Goal: Task Accomplishment & Management: Use online tool/utility

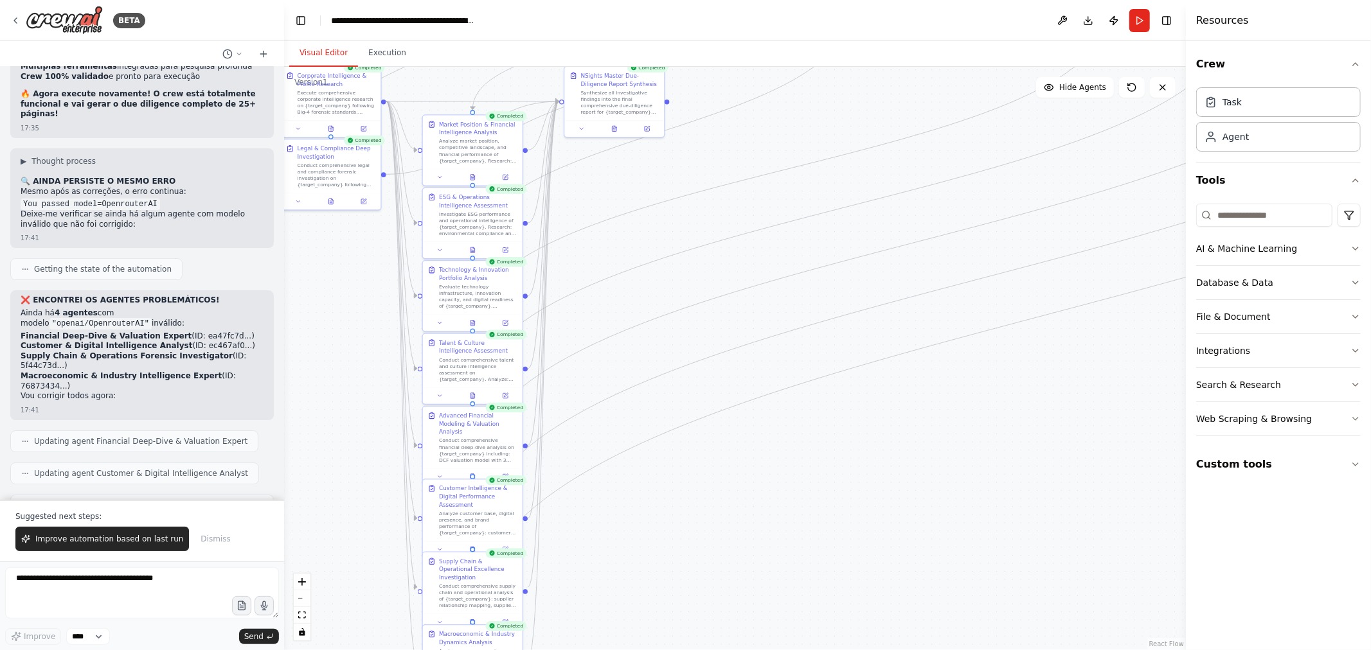
drag, startPoint x: 0, startPoint y: 0, endPoint x: 675, endPoint y: 322, distance: 747.8
click at [675, 322] on div ".deletable-edge-delete-btn { width: 20px; height: 20px; border: 0px solid #ffff…" at bounding box center [735, 359] width 902 height 584
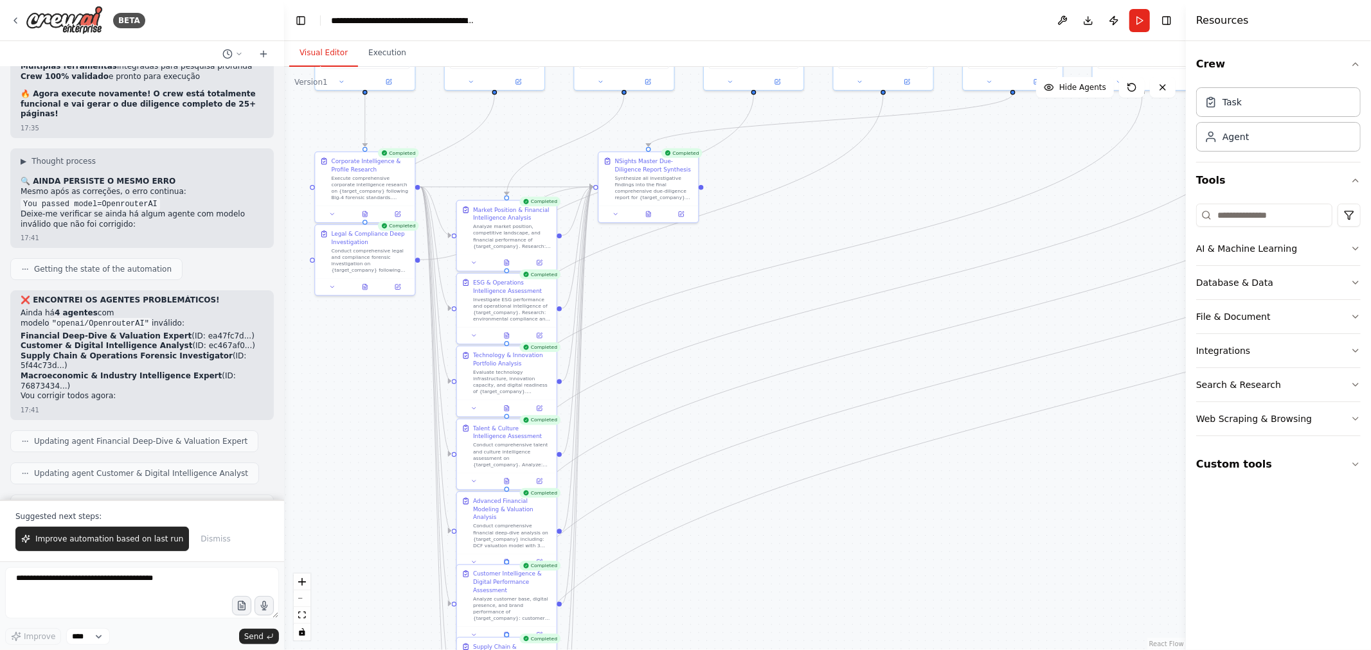
drag, startPoint x: 699, startPoint y: 381, endPoint x: 733, endPoint y: 466, distance: 92.0
click at [733, 466] on div ".deletable-edge-delete-btn { width: 20px; height: 20px; border: 0px solid #ffff…" at bounding box center [735, 359] width 902 height 584
click at [388, 53] on button "Execution" at bounding box center [387, 53] width 58 height 27
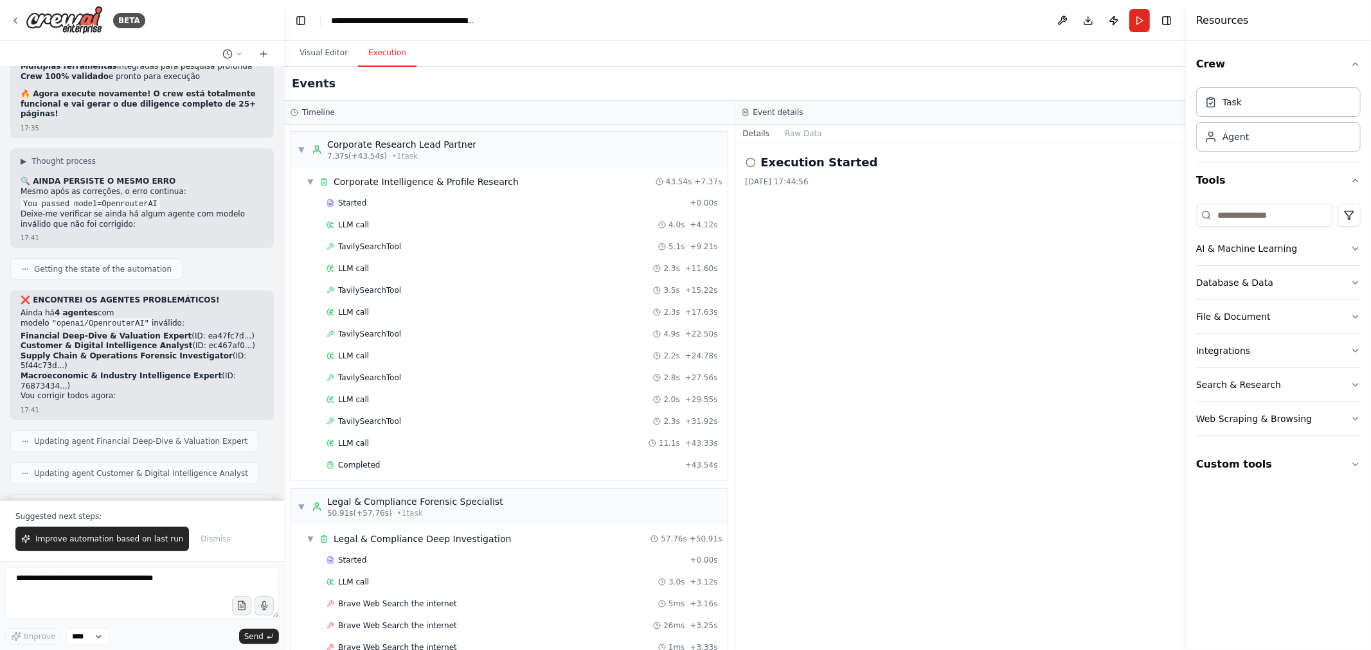
scroll to position [3701, 0]
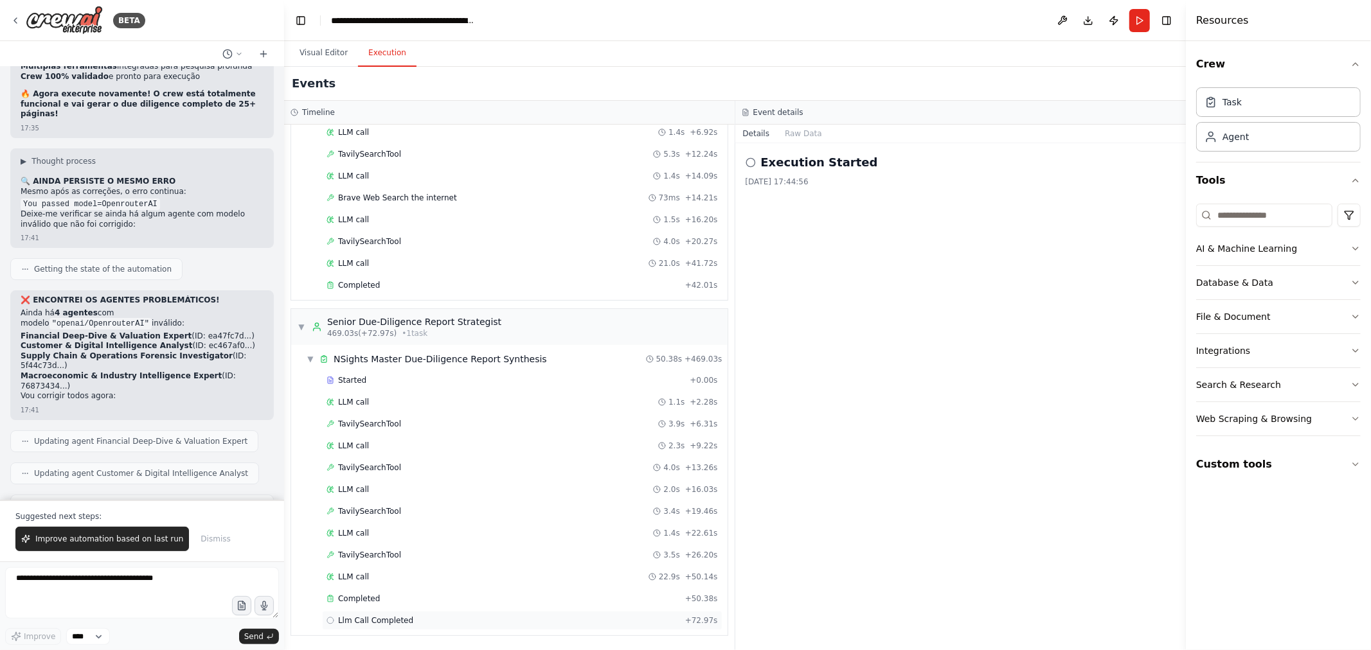
click at [442, 619] on div "Llm Call Completed + 72.97s" at bounding box center [522, 621] width 391 height 10
click at [500, 590] on div "Completed + 50.38s" at bounding box center [522, 598] width 400 height 19
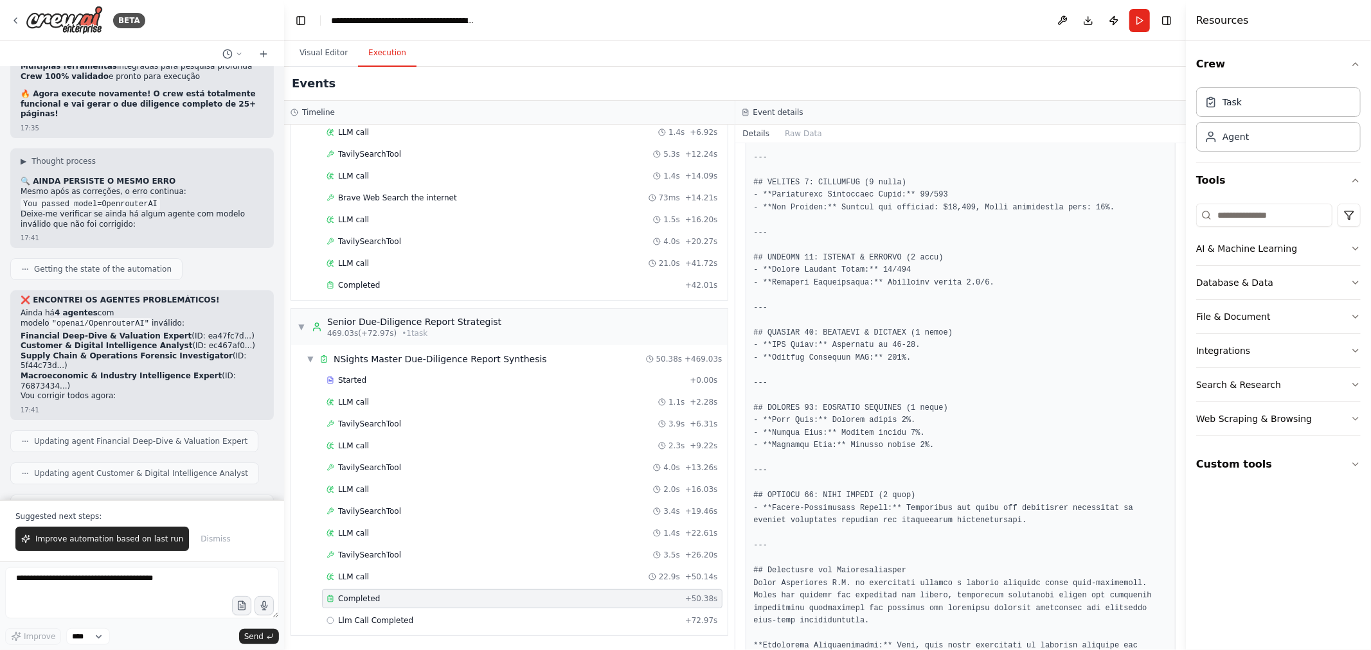
scroll to position [1428, 0]
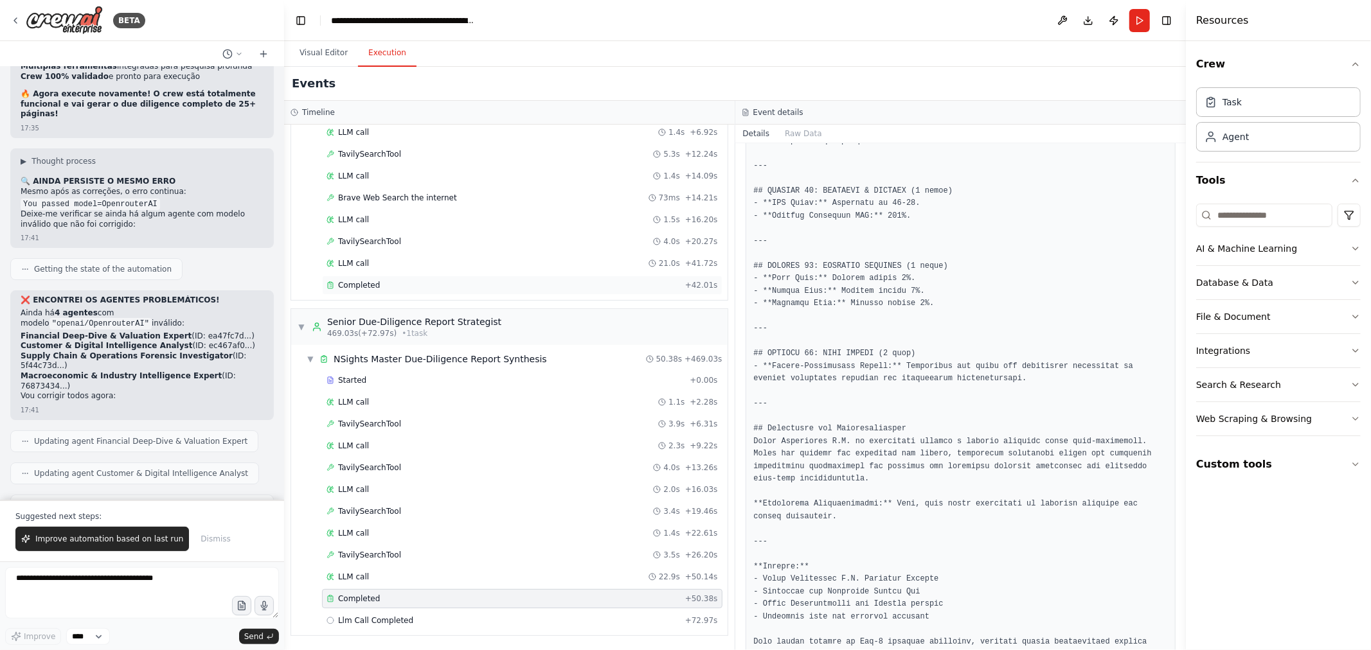
click at [455, 281] on div "Completed" at bounding box center [504, 285] width 354 height 10
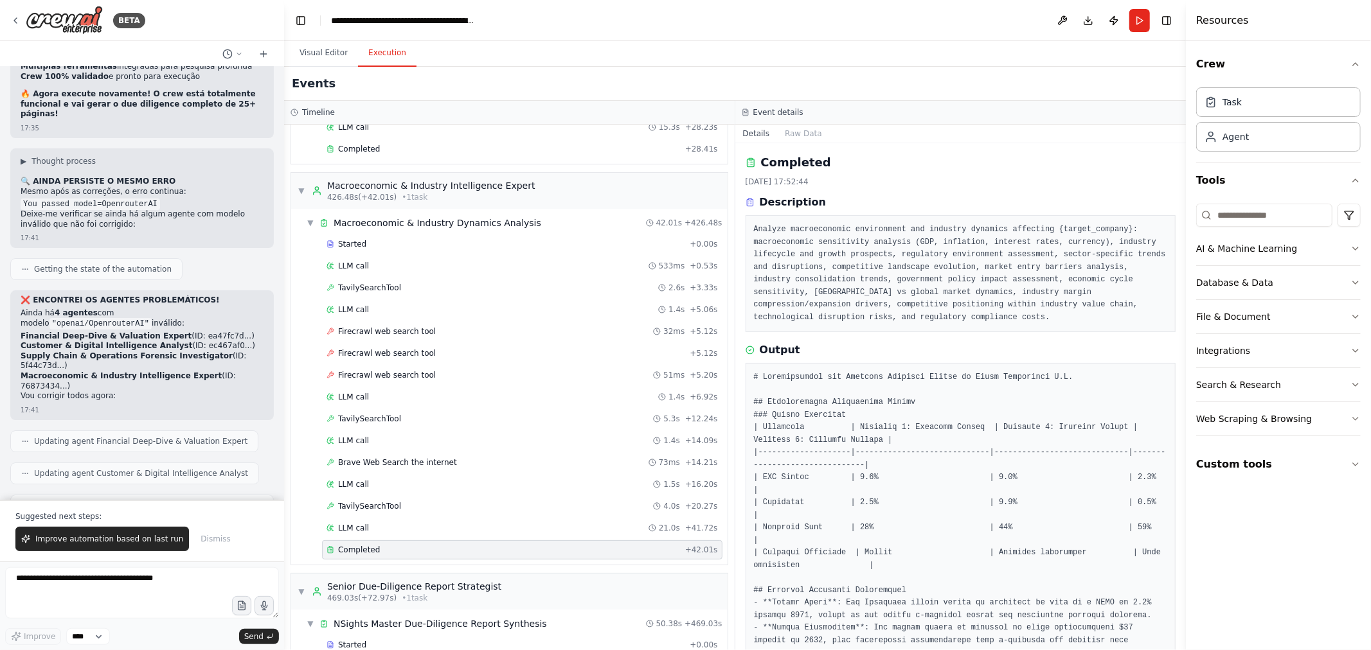
scroll to position [3273, 0]
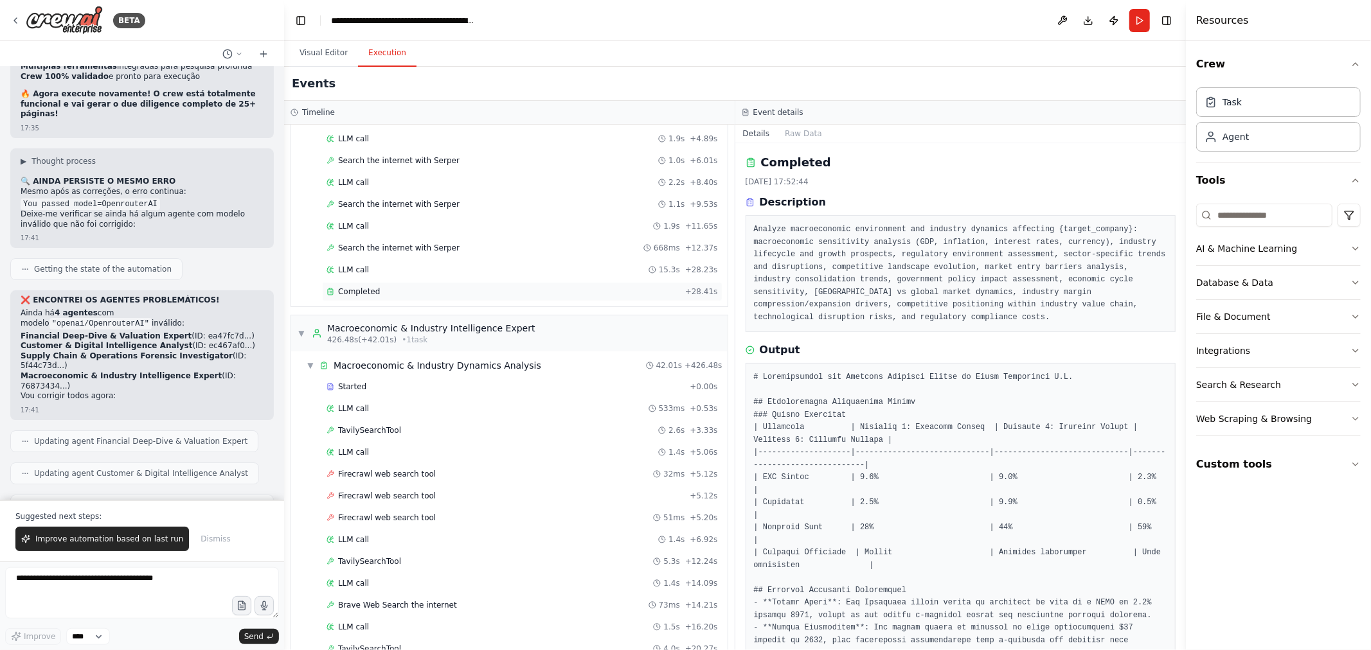
click at [388, 297] on div "Completed" at bounding box center [504, 292] width 354 height 10
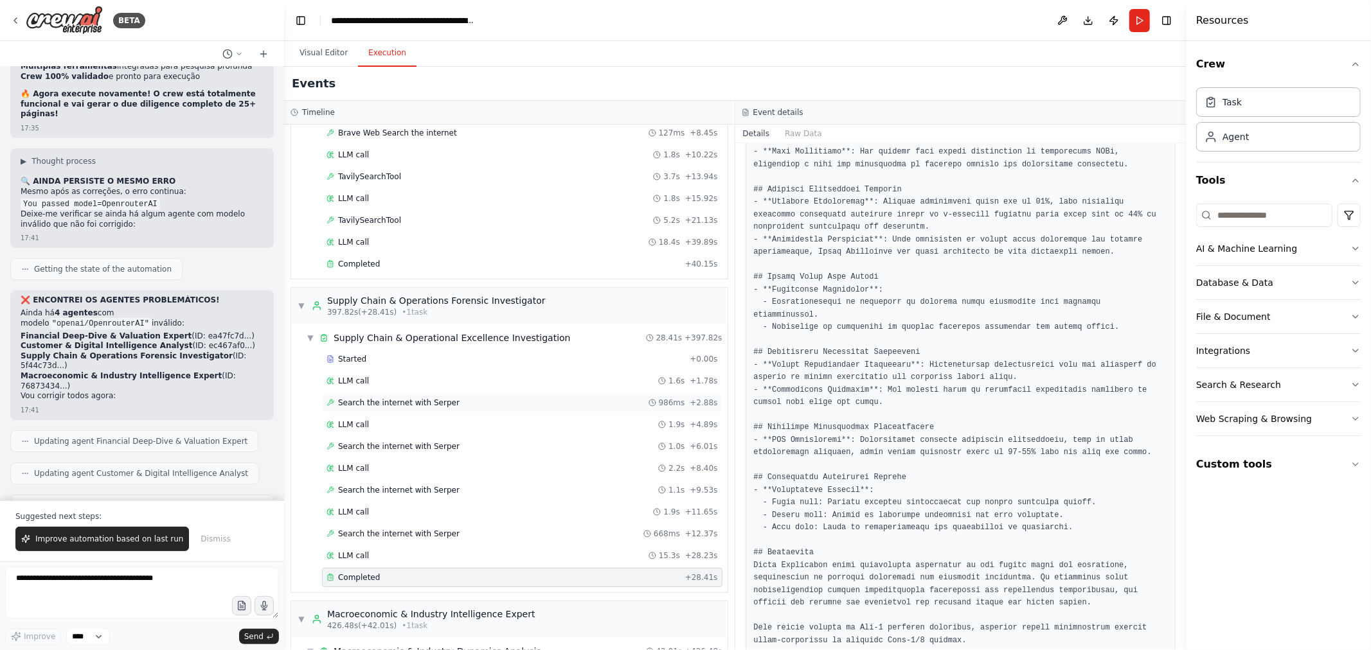
scroll to position [2916, 0]
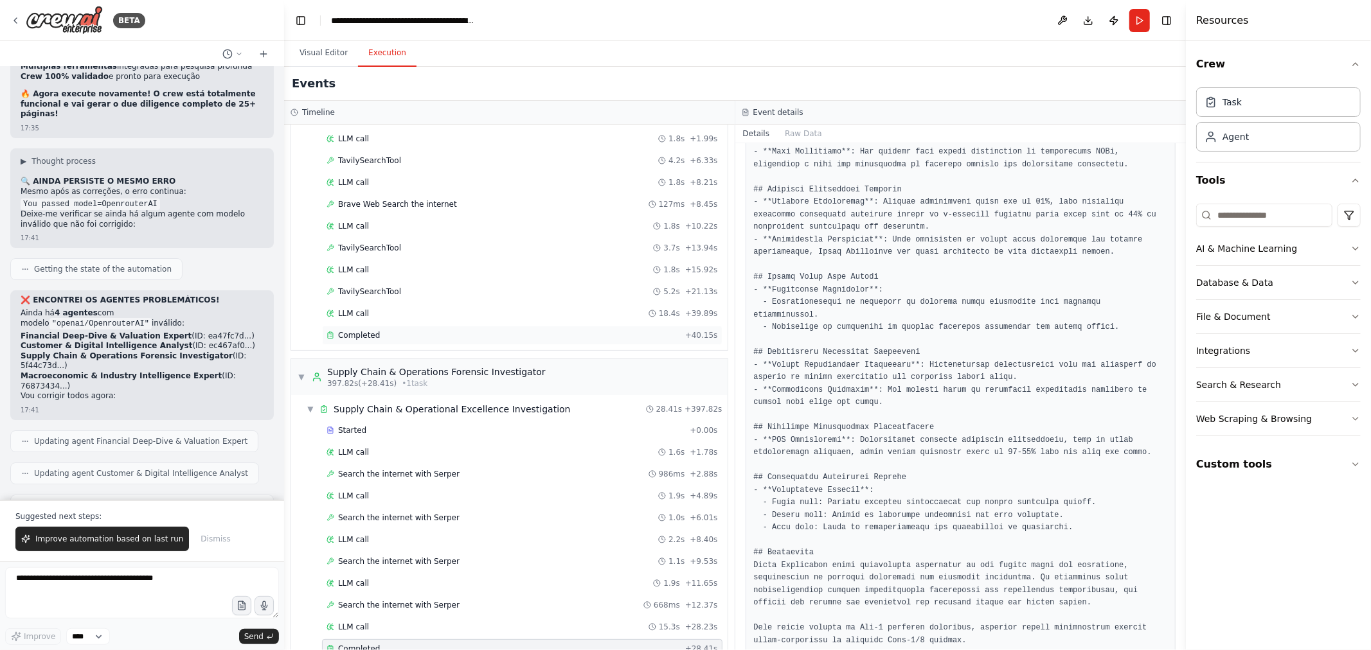
click at [426, 341] on div "Completed" at bounding box center [504, 335] width 354 height 10
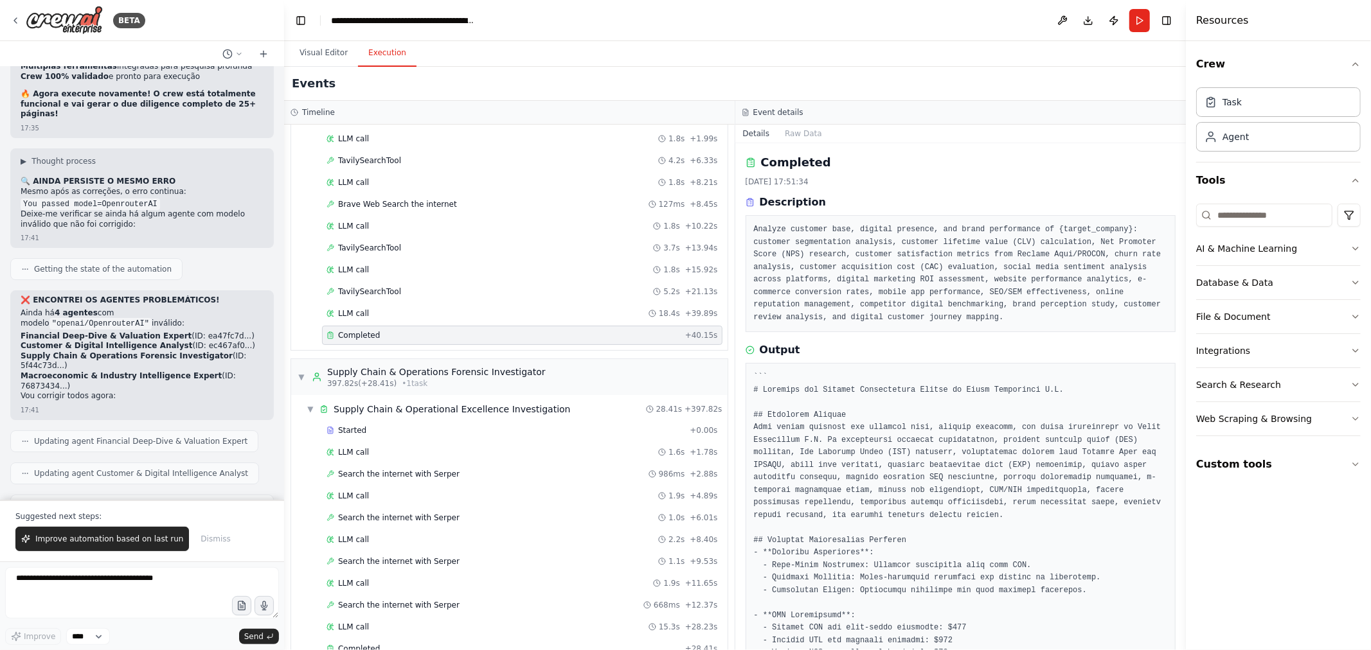
scroll to position [2630, 0]
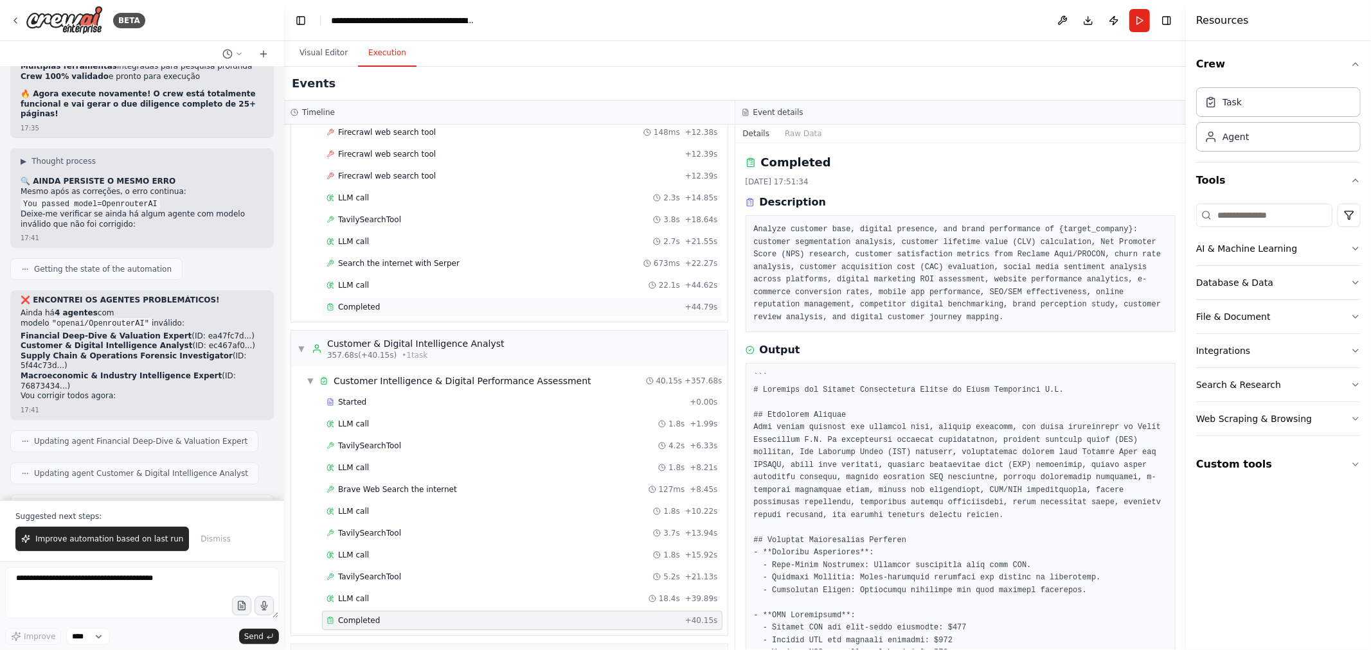
click at [458, 312] on div "Completed" at bounding box center [504, 307] width 354 height 10
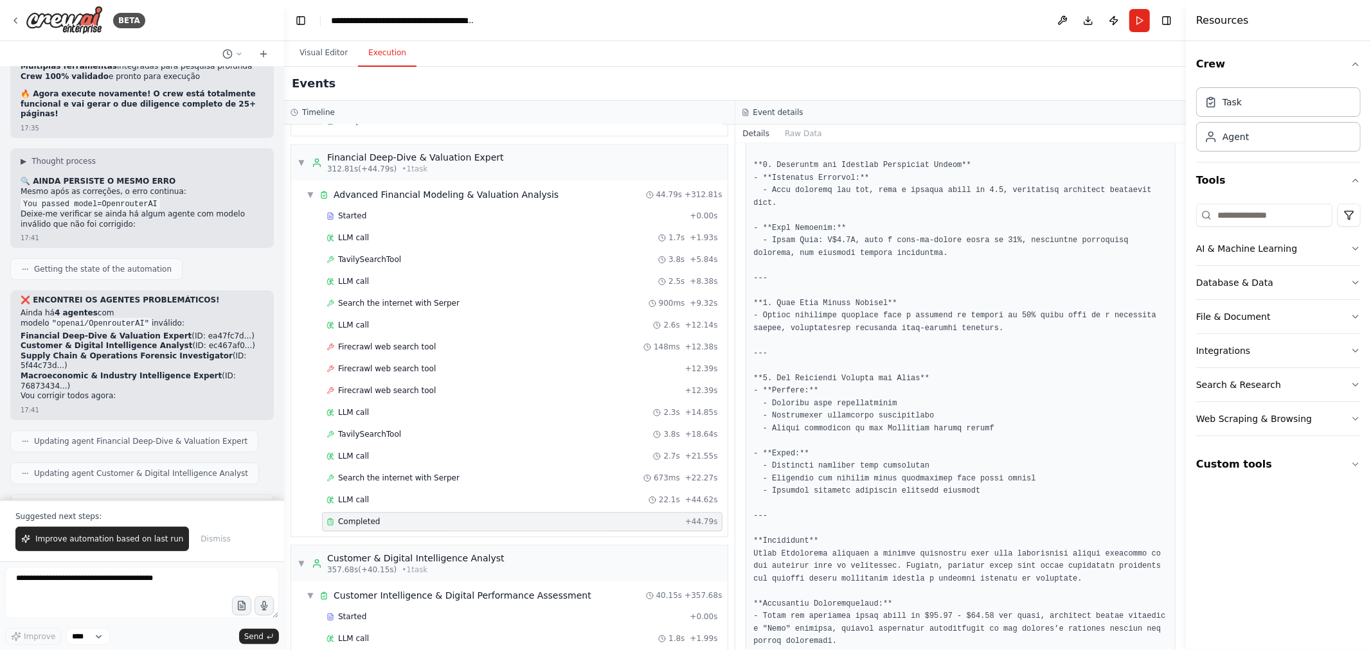
scroll to position [2273, 0]
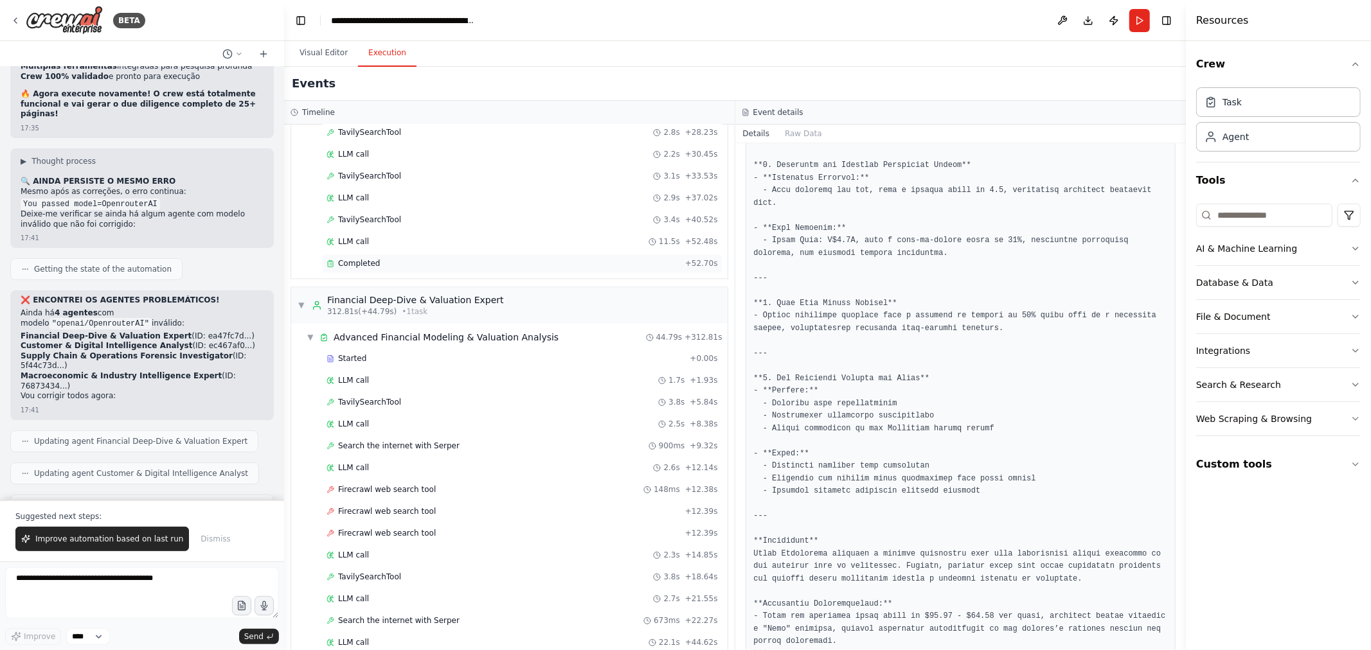
click at [465, 269] on div "Completed" at bounding box center [504, 263] width 354 height 10
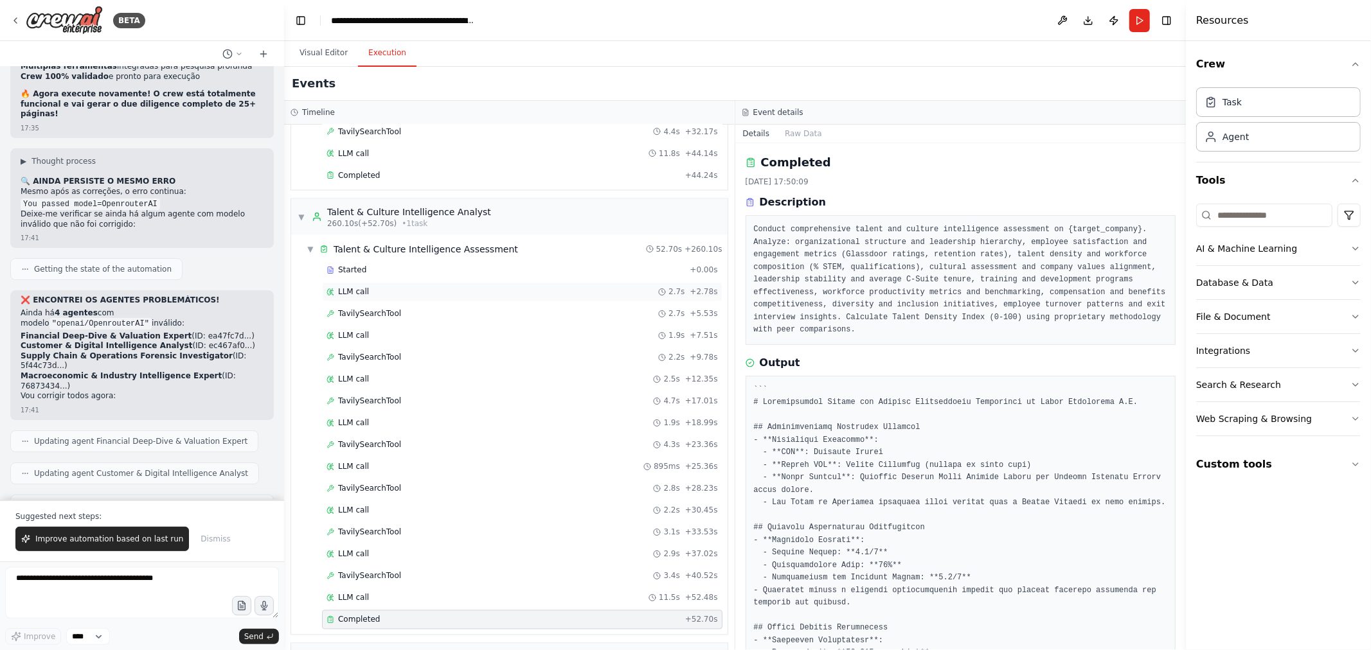
scroll to position [1701, 0]
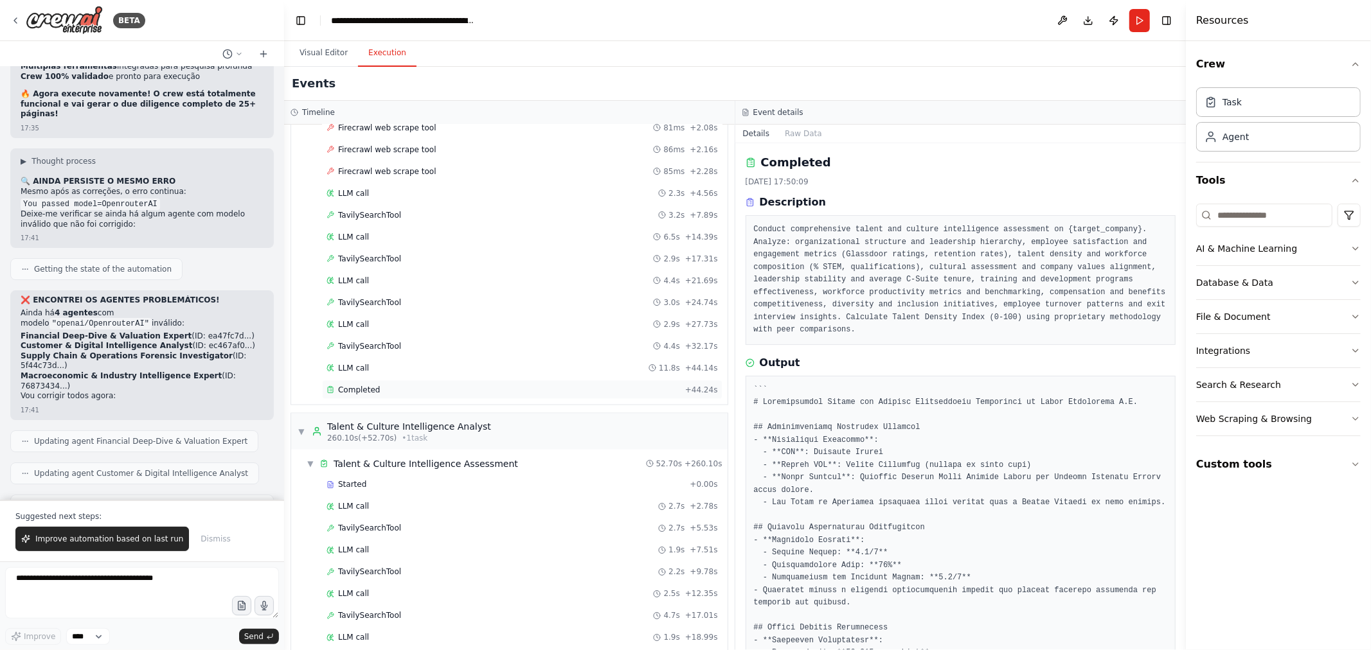
click at [418, 395] on div "Completed" at bounding box center [504, 390] width 354 height 10
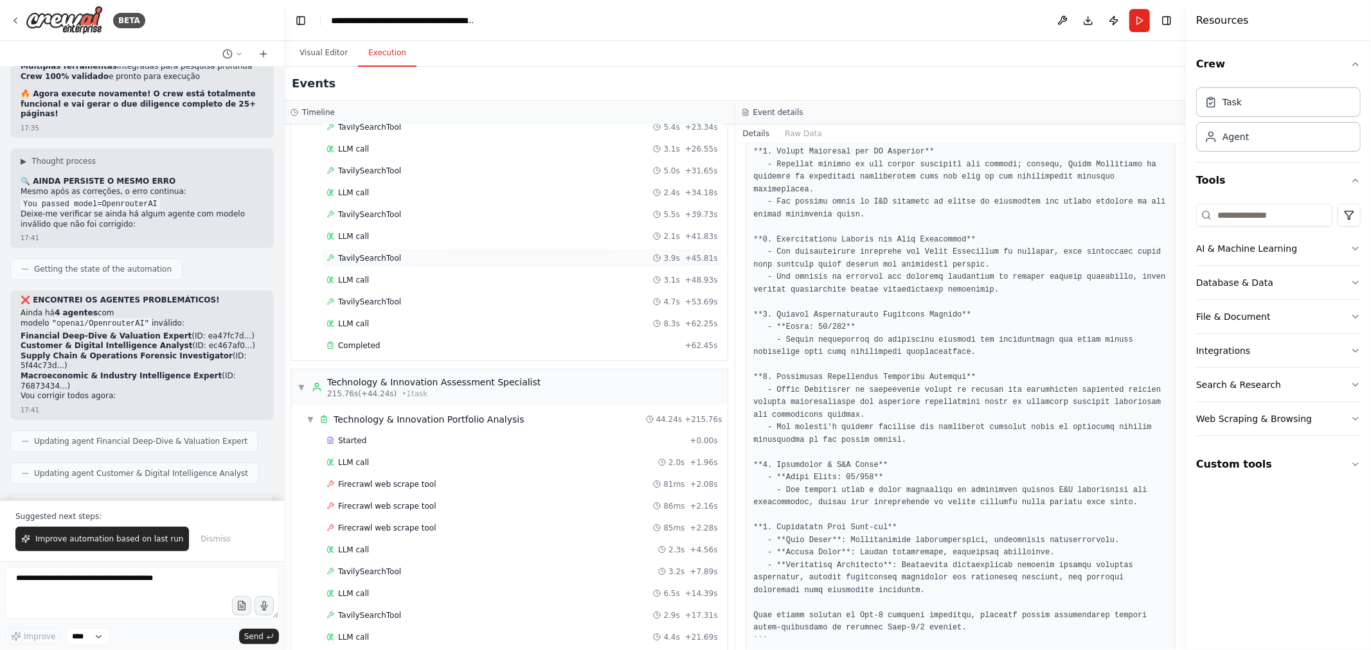
scroll to position [1273, 0]
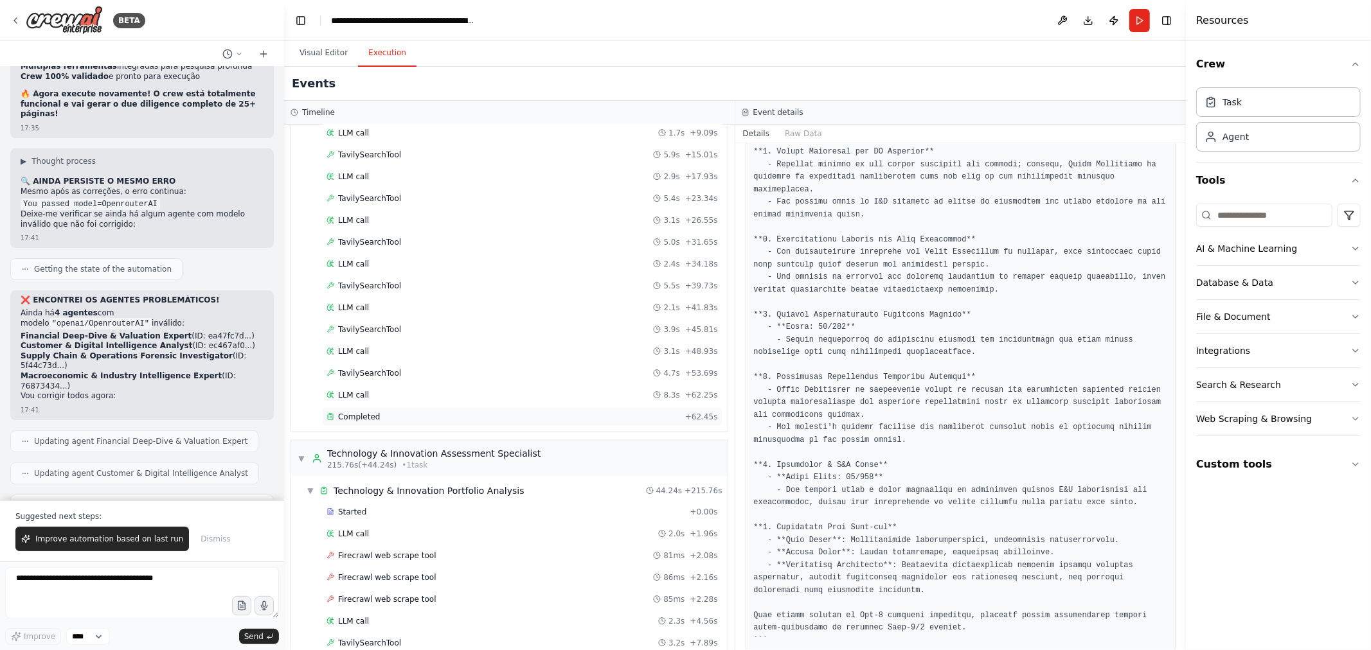
click at [420, 419] on div "Completed + 62.45s" at bounding box center [522, 417] width 400 height 19
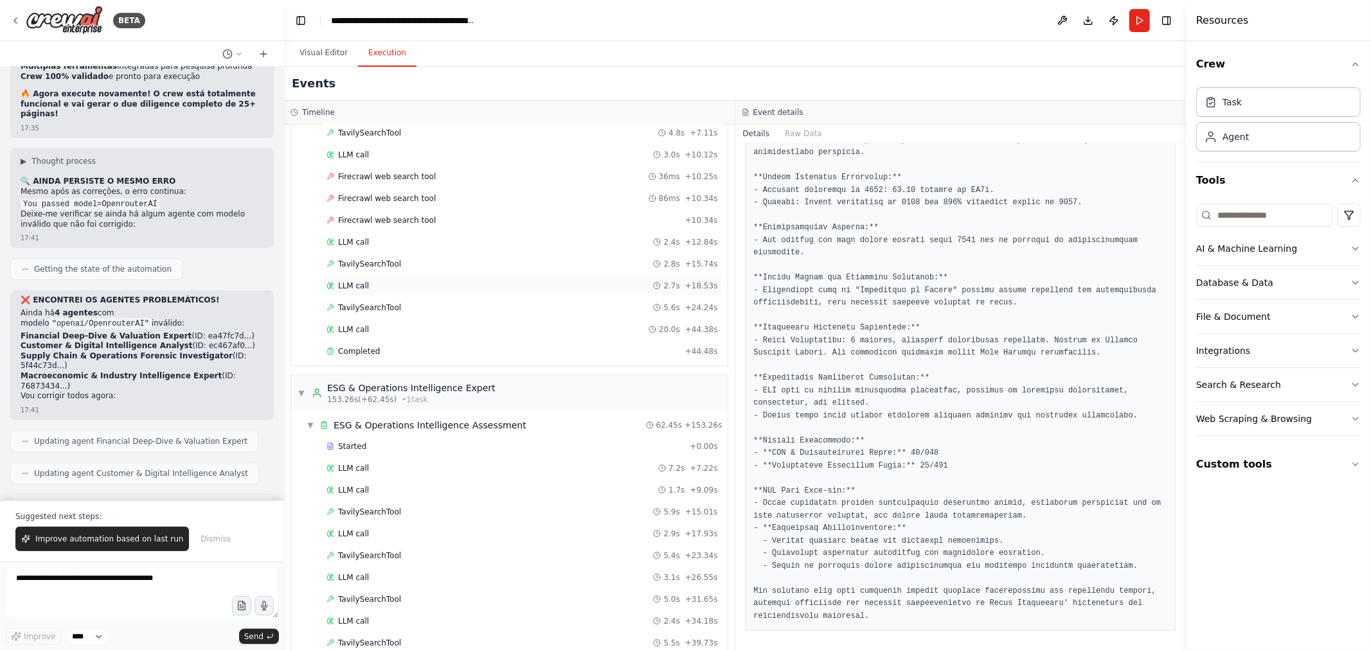
scroll to position [845, 0]
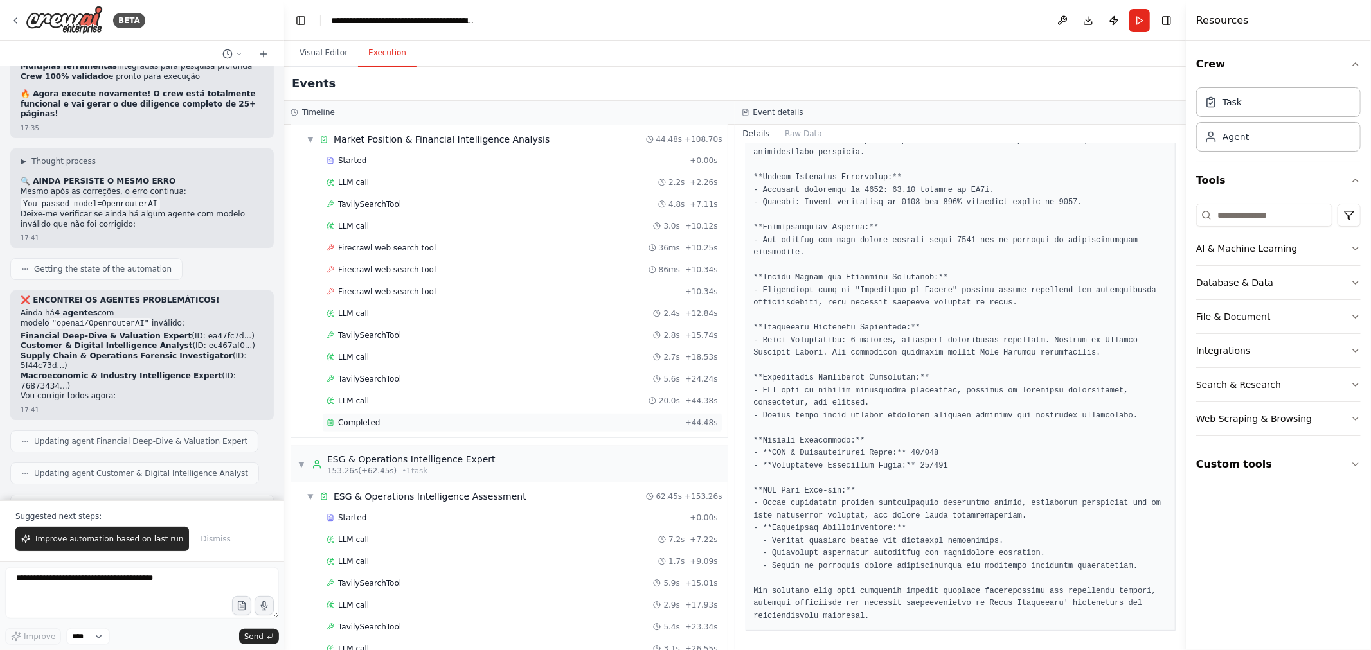
click at [409, 423] on div "Completed" at bounding box center [504, 423] width 354 height 10
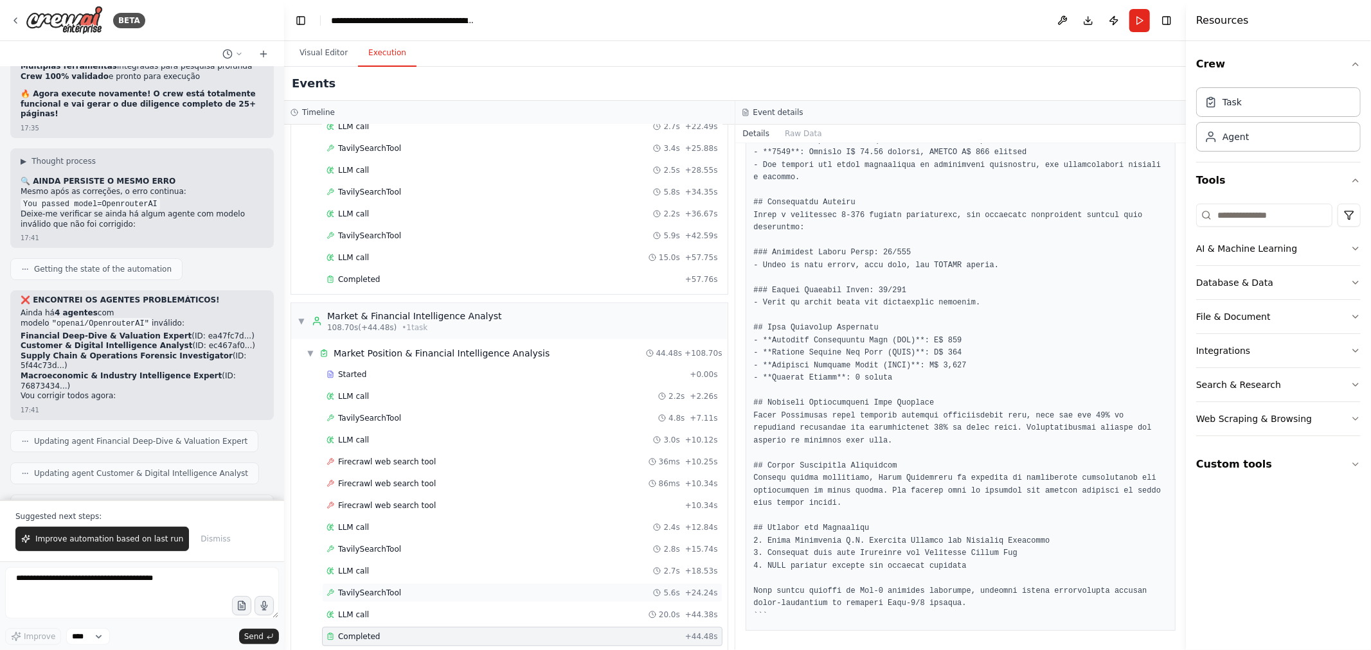
scroll to position [559, 0]
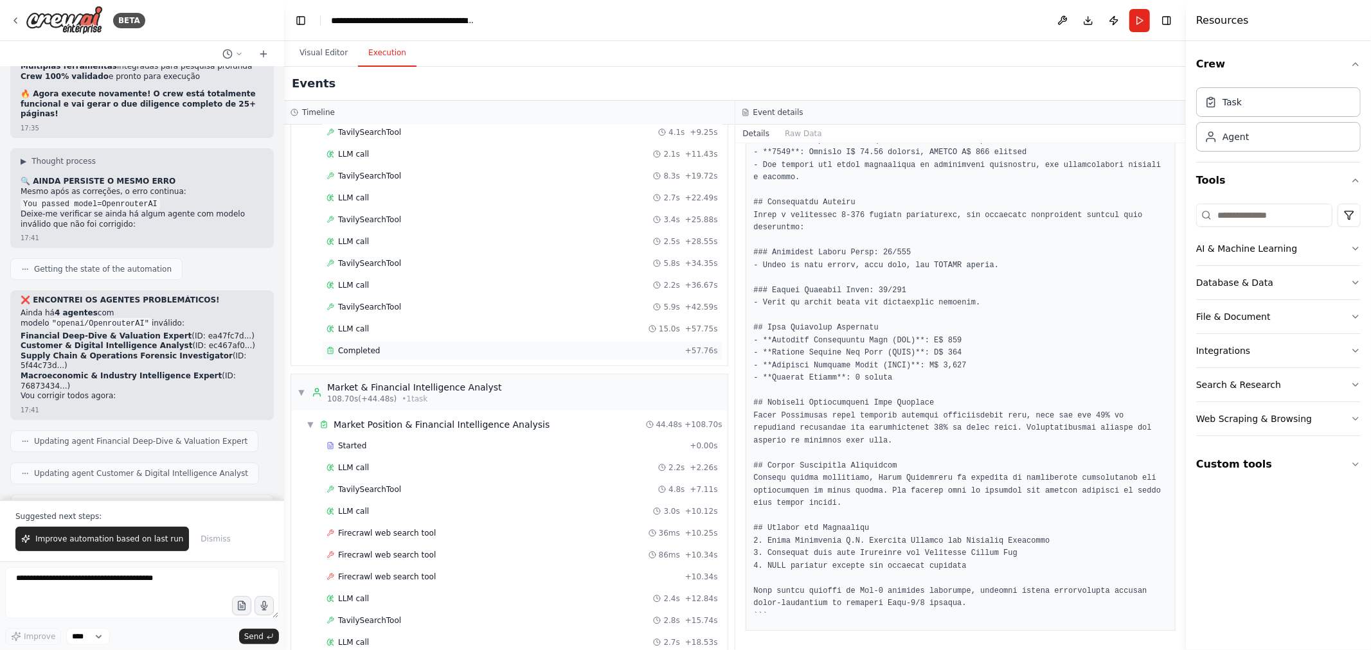
click at [501, 361] on div "Completed + 57.76s" at bounding box center [522, 350] width 400 height 19
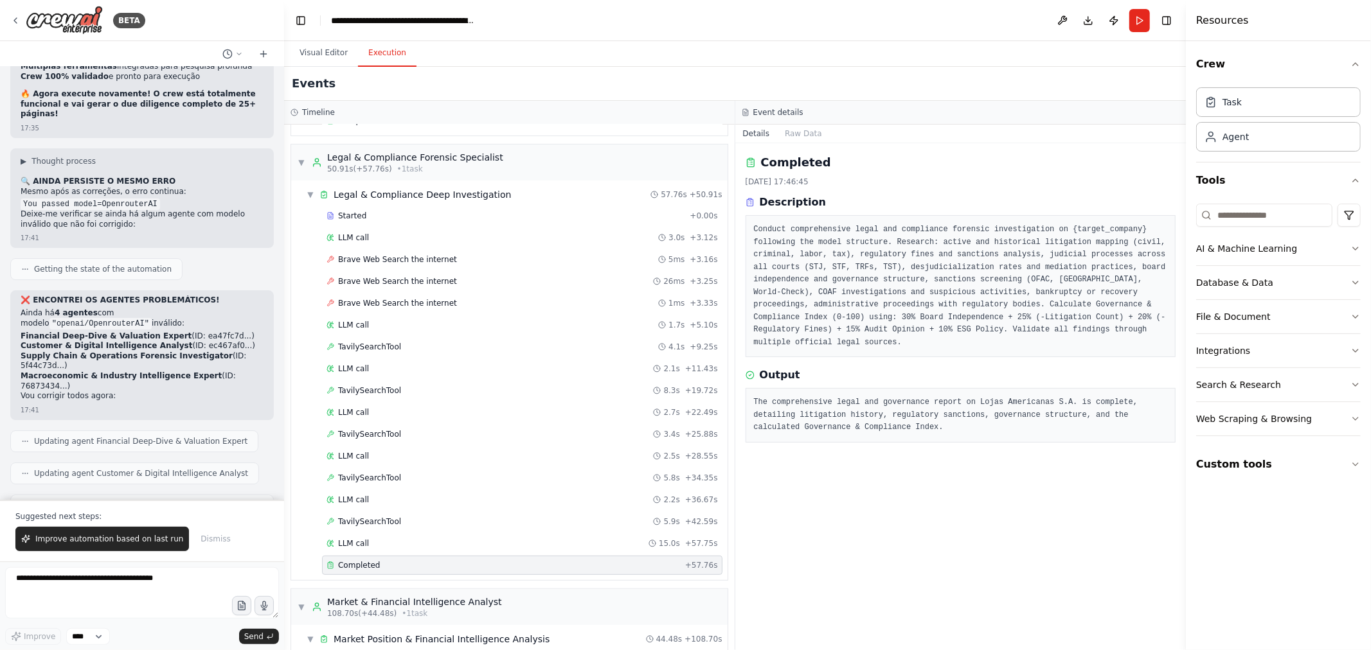
scroll to position [0, 0]
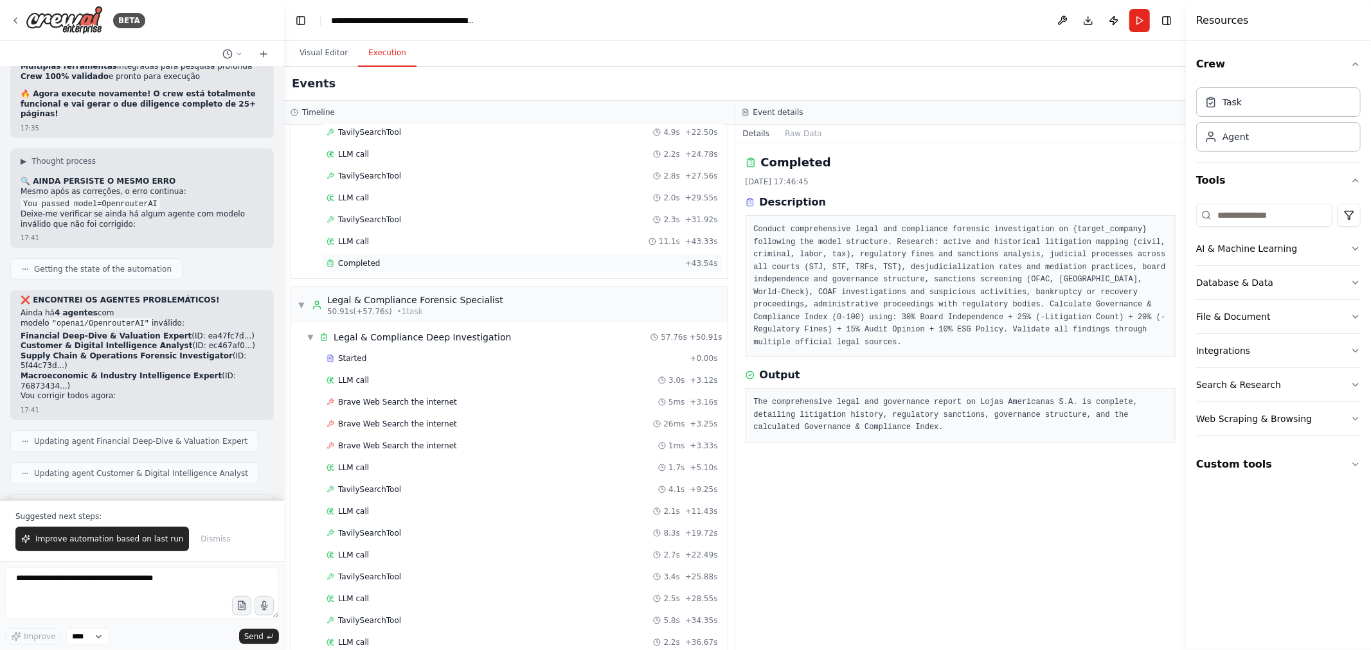
click at [506, 264] on div "Completed" at bounding box center [504, 263] width 354 height 10
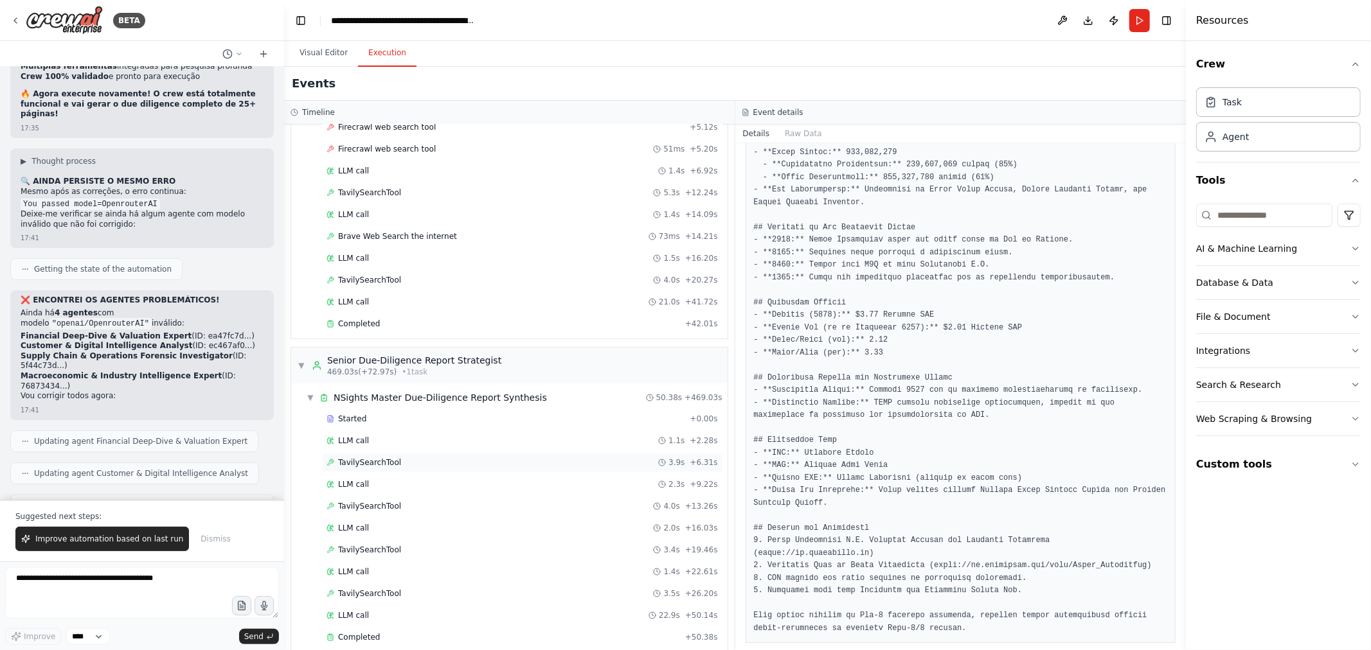
scroll to position [3701, 0]
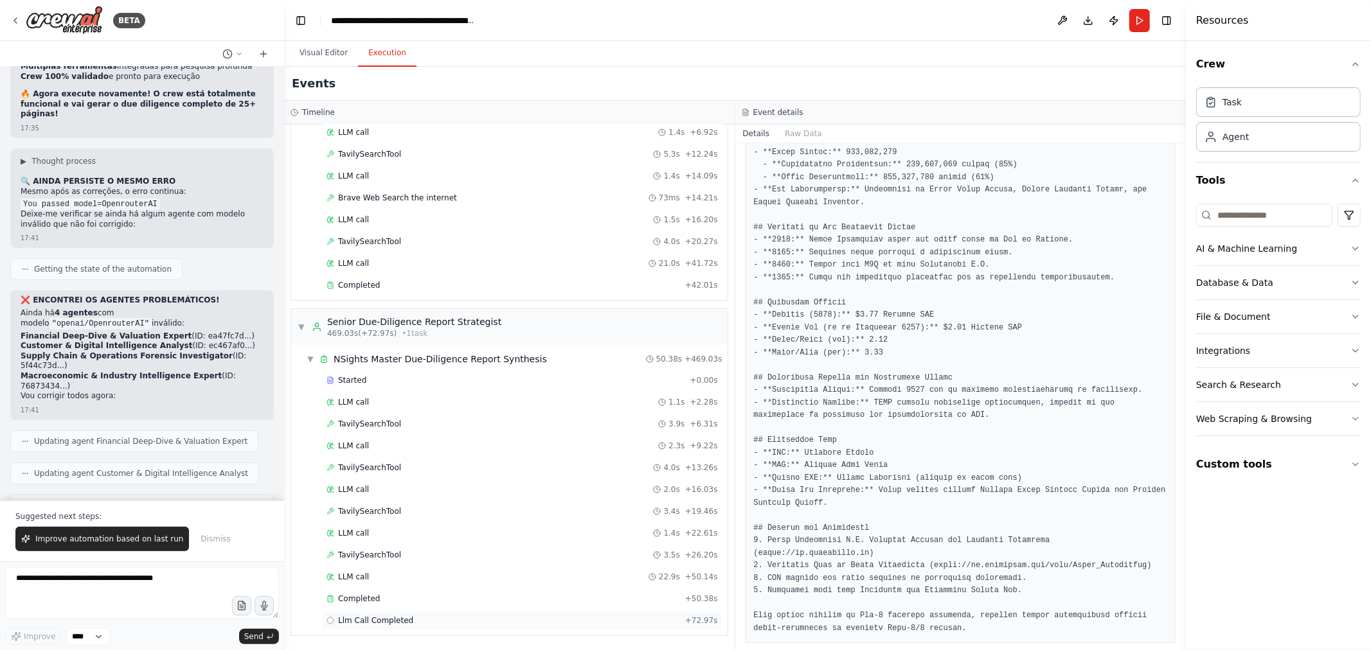
click at [490, 619] on div "Llm Call Completed + 72.97s" at bounding box center [522, 621] width 391 height 10
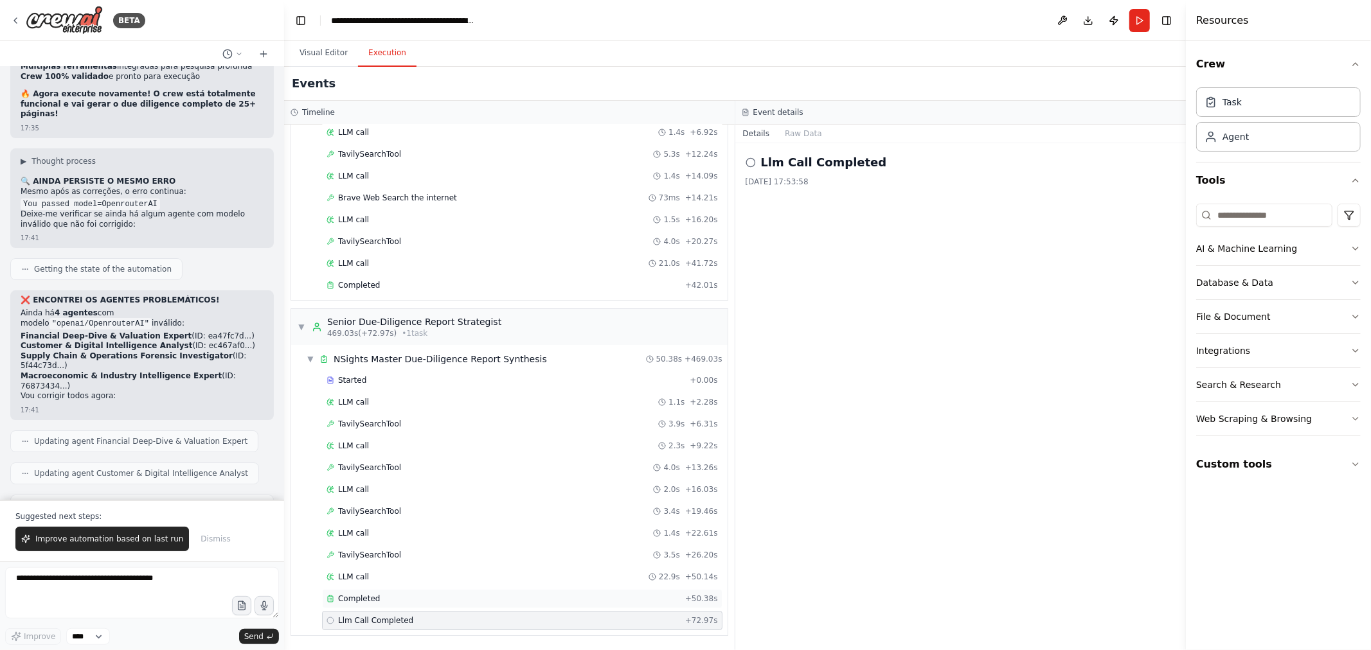
click at [424, 598] on div "Completed" at bounding box center [504, 599] width 354 height 10
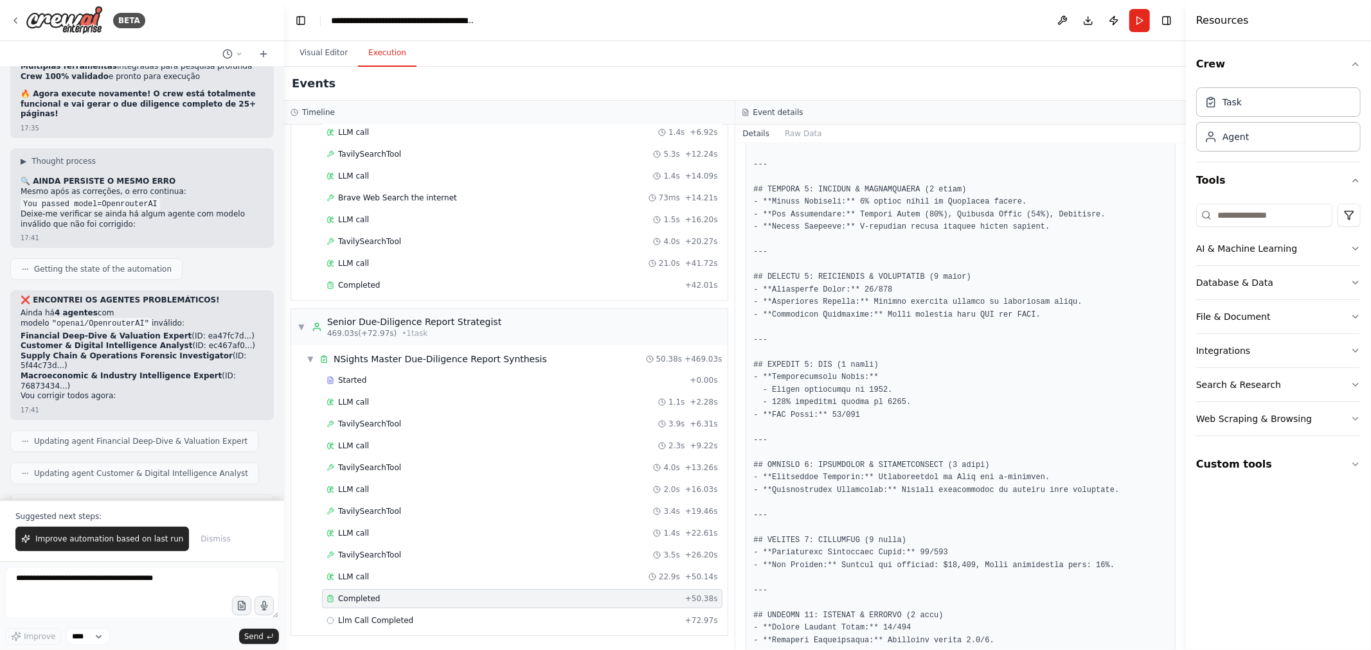
scroll to position [356, 0]
